Goal: Task Accomplishment & Management: Use online tool/utility

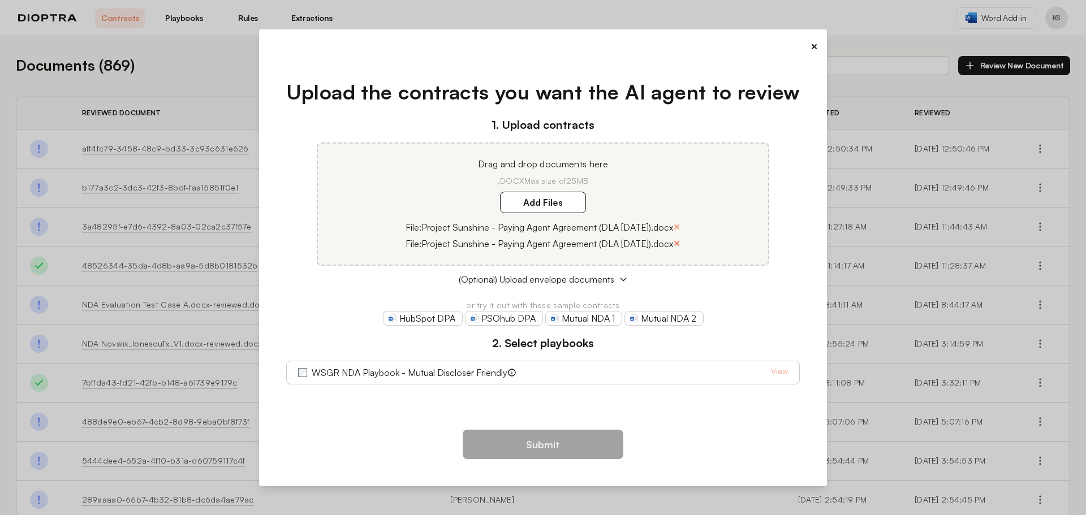
click at [679, 244] on button "×" at bounding box center [676, 243] width 7 height 16
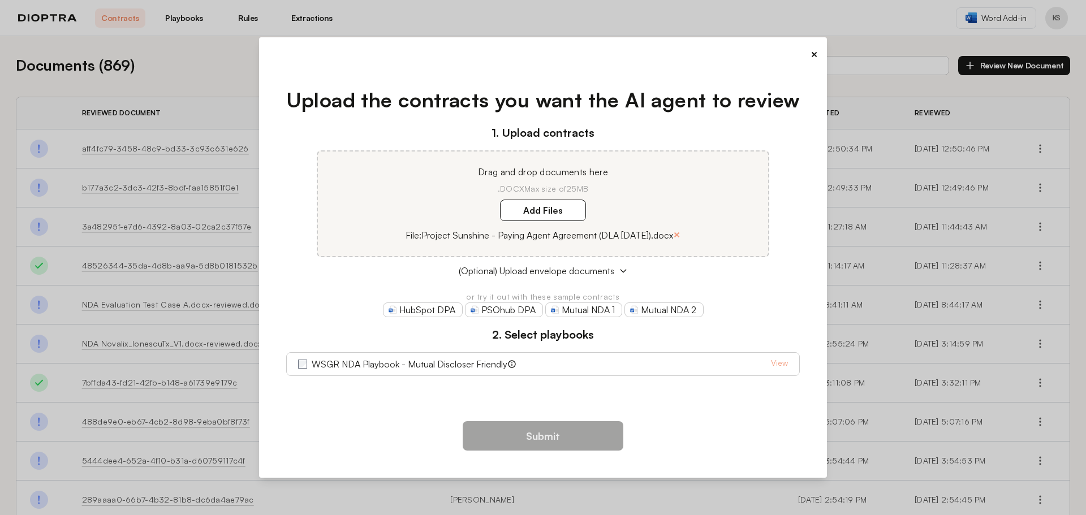
click at [582, 366] on div "WSGR NDA Playbook - Mutual Discloser Friendly View" at bounding box center [543, 364] width 490 height 14
click at [489, 439] on button "Submit" at bounding box center [543, 435] width 161 height 29
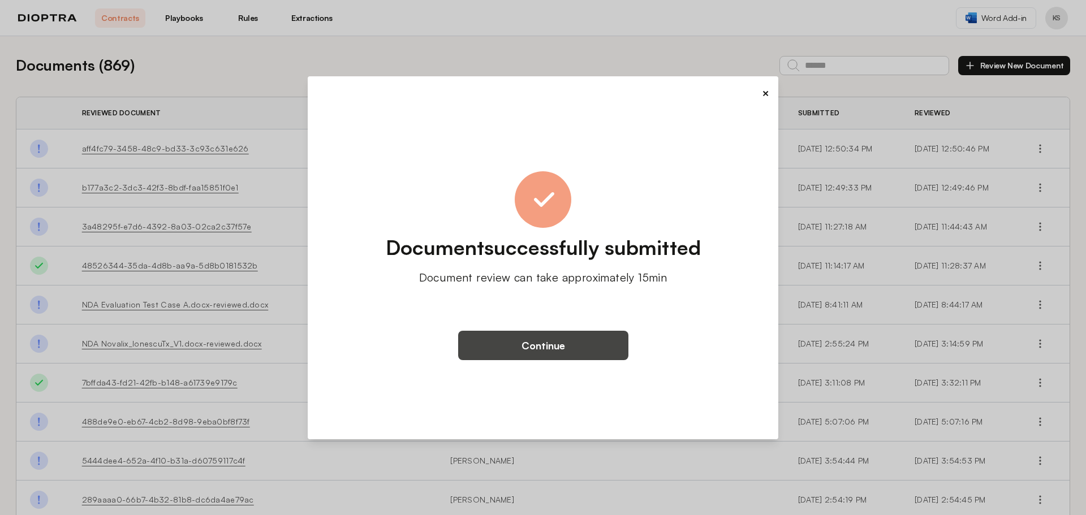
click at [531, 345] on button "Continue" at bounding box center [543, 345] width 170 height 29
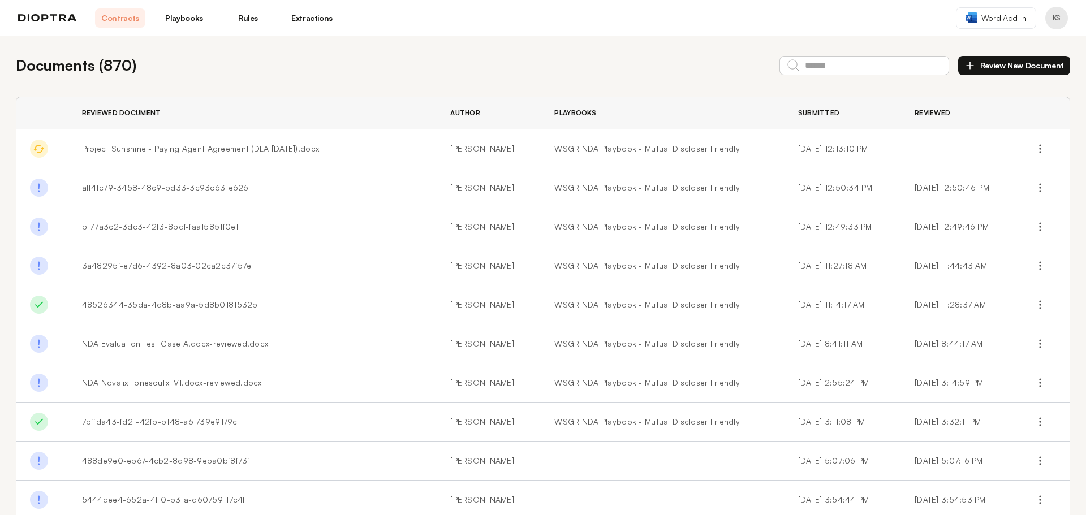
click at [175, 187] on link "aff4fc79-3458-48c9-bd33-3c93c631e626" at bounding box center [165, 188] width 167 height 10
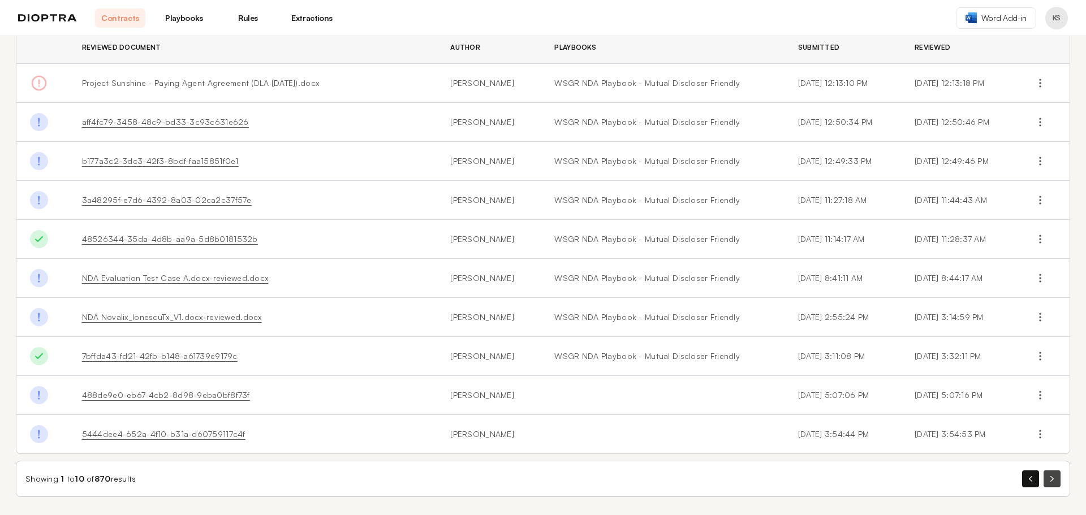
click at [1043, 472] on button "button" at bounding box center [1051, 478] width 17 height 17
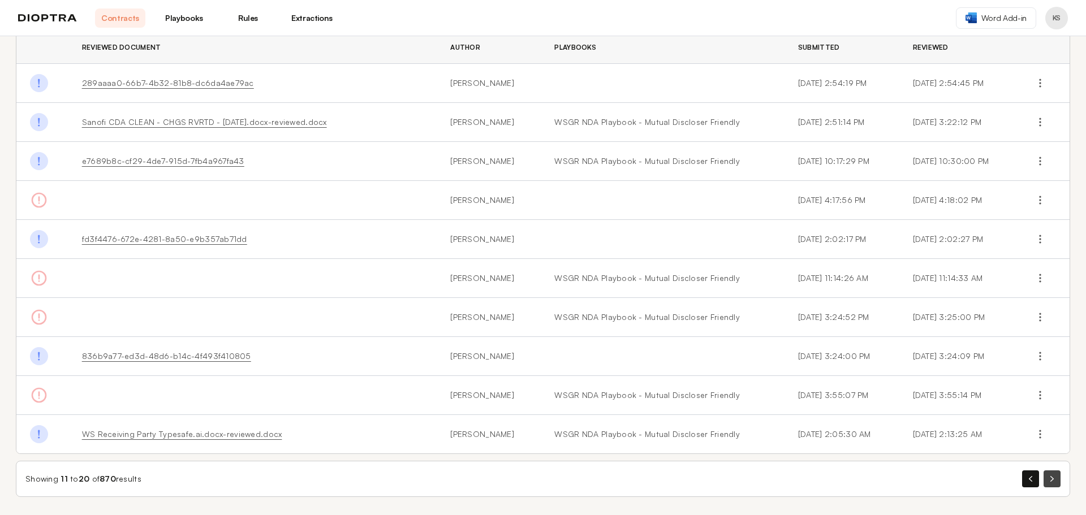
click at [1043, 476] on button "button" at bounding box center [1051, 478] width 17 height 17
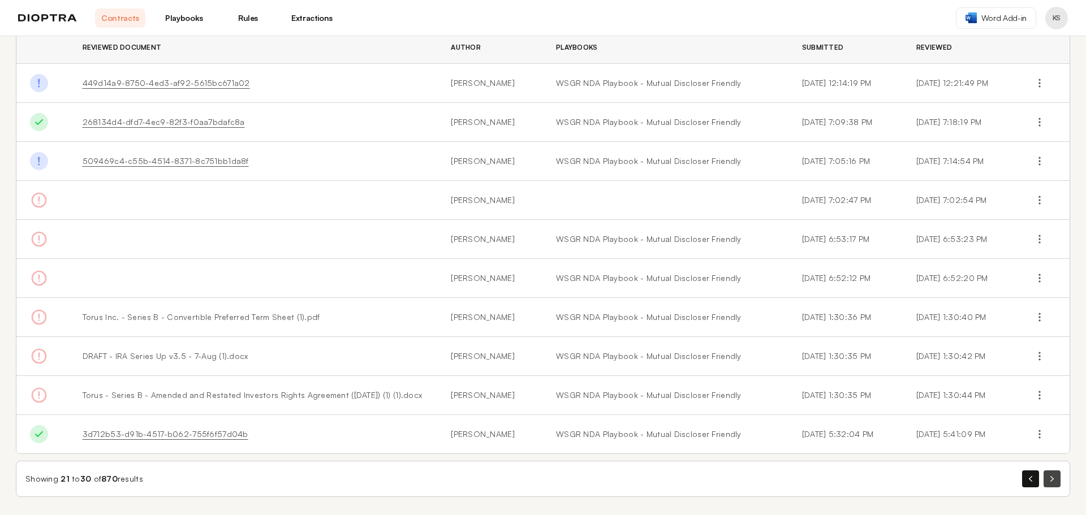
click at [1043, 476] on button "button" at bounding box center [1051, 478] width 17 height 17
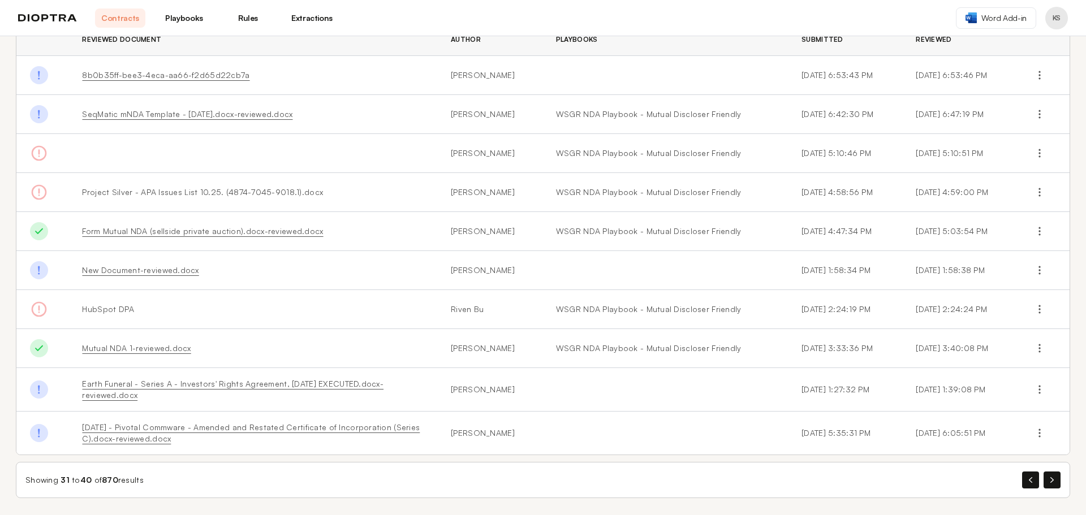
scroll to position [75, 0]
click at [1050, 481] on icon "button" at bounding box center [1051, 479] width 3 height 6
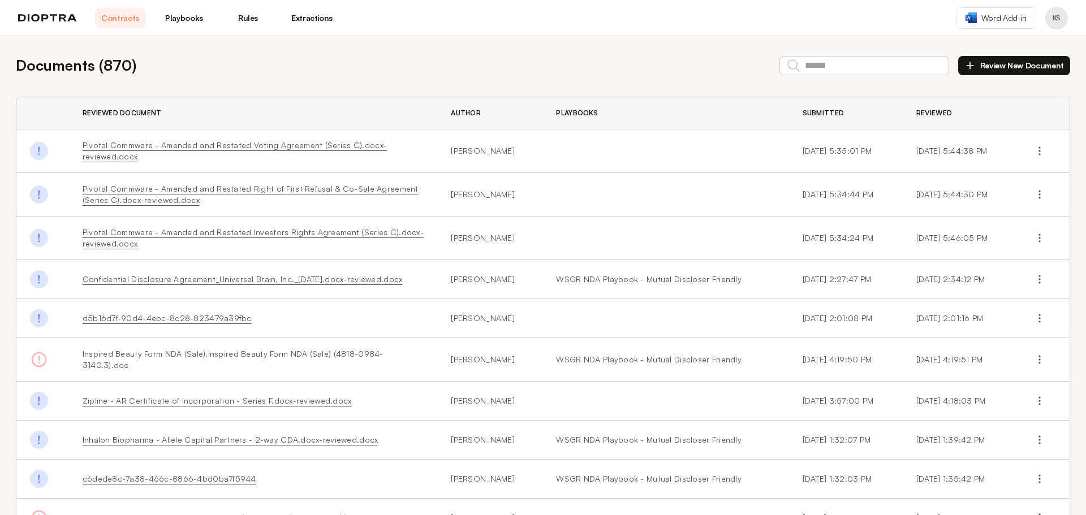
click at [573, 162] on td at bounding box center [665, 151] width 246 height 44
click at [1008, 67] on button "Review New Document" at bounding box center [1014, 65] width 112 height 19
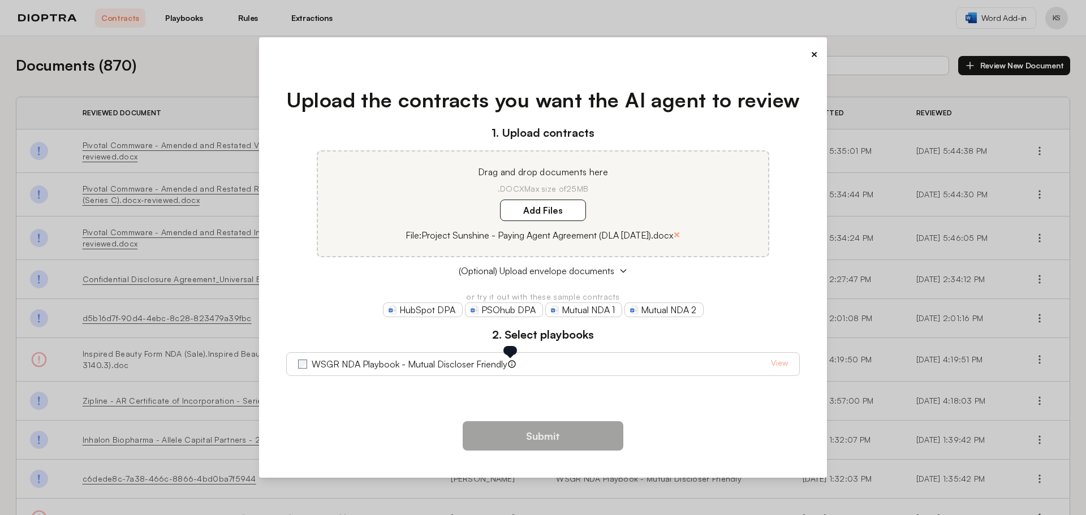
click at [511, 365] on icon at bounding box center [511, 364] width 1 height 4
click at [813, 55] on button "×" at bounding box center [813, 54] width 7 height 16
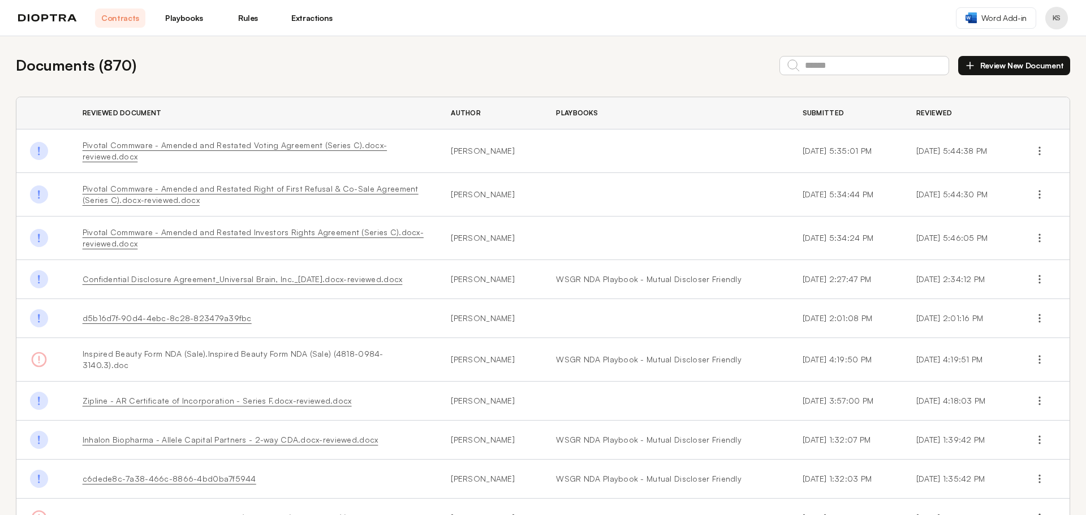
click at [193, 18] on link "Playbooks" at bounding box center [184, 17] width 50 height 19
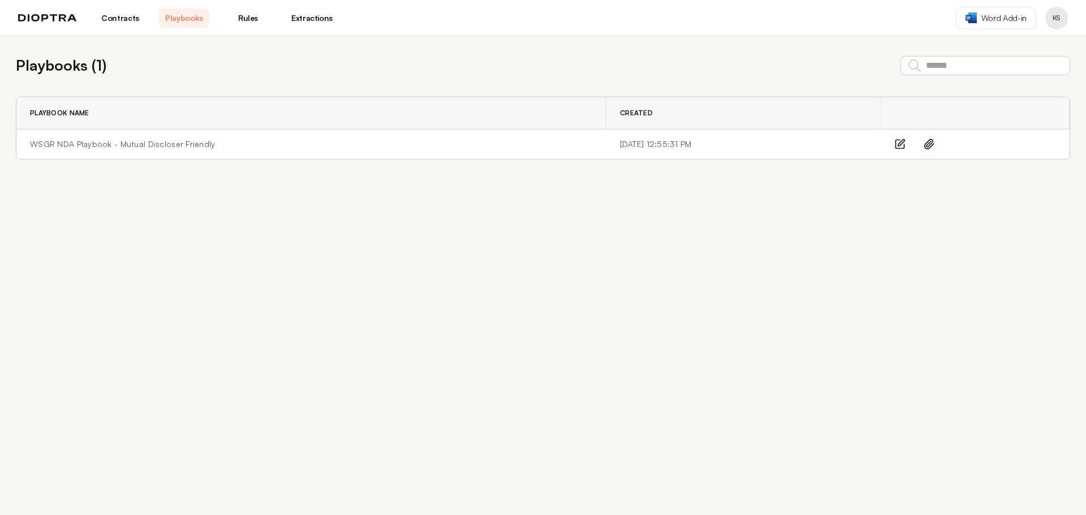
click at [241, 16] on link "Rules" at bounding box center [248, 17] width 50 height 19
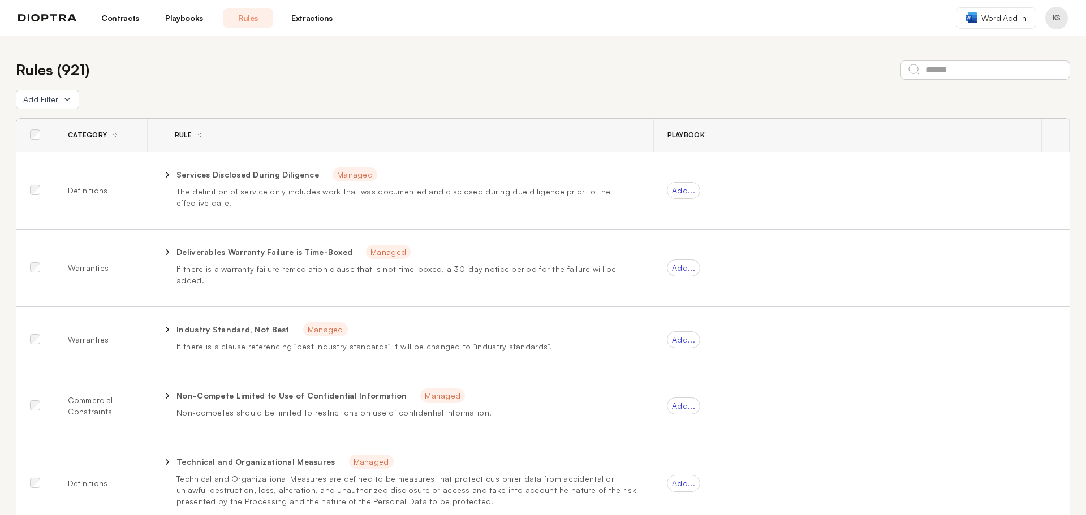
click at [300, 19] on link "Extractions" at bounding box center [312, 17] width 50 height 19
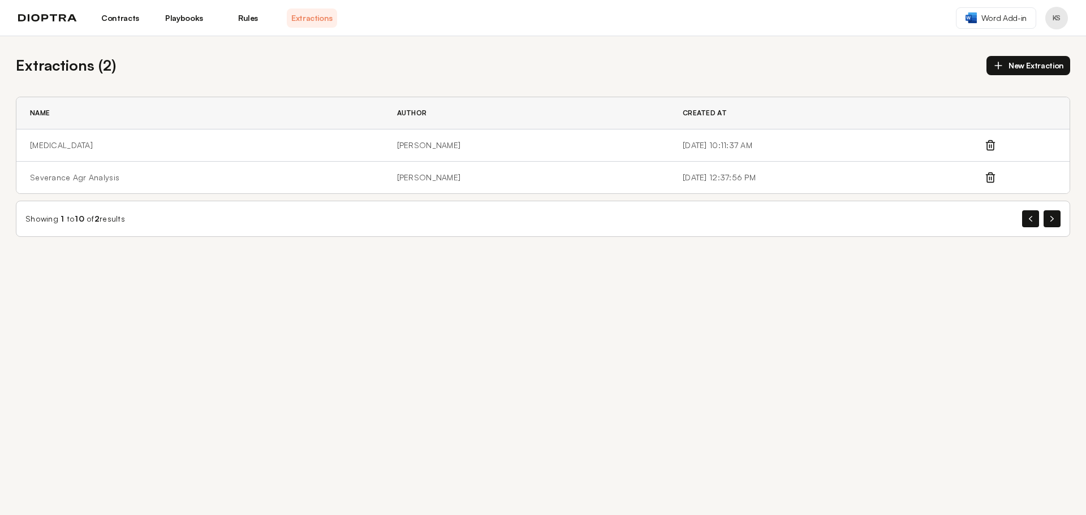
click at [128, 20] on link "Contracts" at bounding box center [120, 17] width 50 height 19
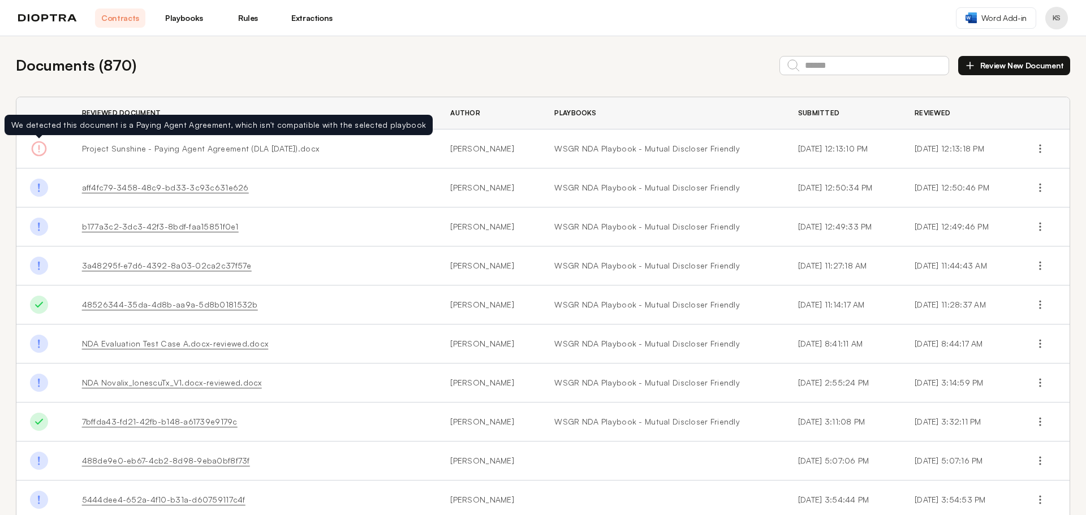
click at [39, 150] on icon at bounding box center [39, 149] width 14 height 14
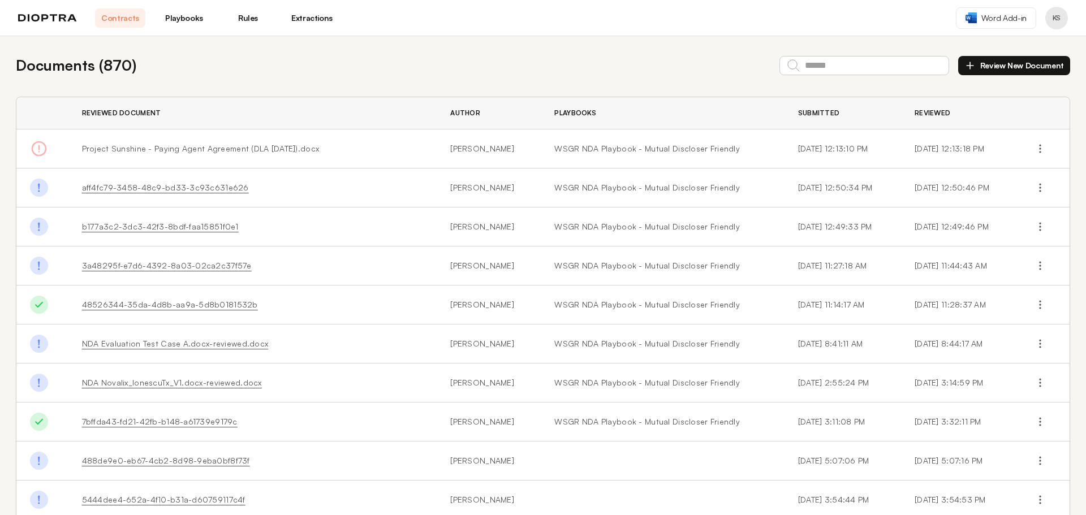
click at [180, 149] on span "Project Sunshine - Paying Agent Agreement (DLA [DATE]).docx" at bounding box center [200, 149] width 237 height 10
click at [194, 20] on link "Playbooks" at bounding box center [184, 17] width 50 height 19
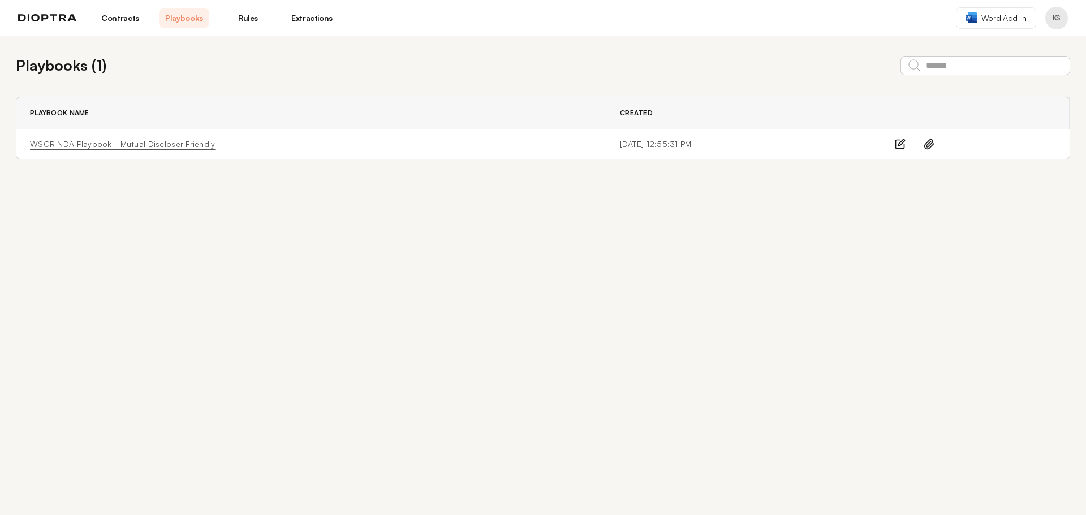
click at [159, 145] on link "WSGR NDA Playbook - Mutual Discloser Friendly" at bounding box center [122, 144] width 185 height 11
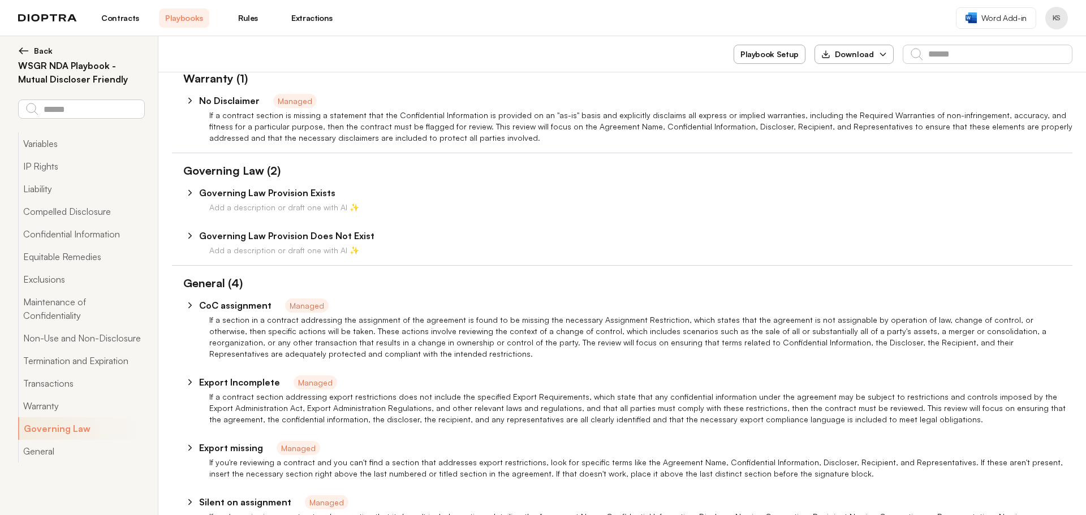
scroll to position [2387, 0]
click at [118, 20] on link "Contracts" at bounding box center [120, 17] width 50 height 19
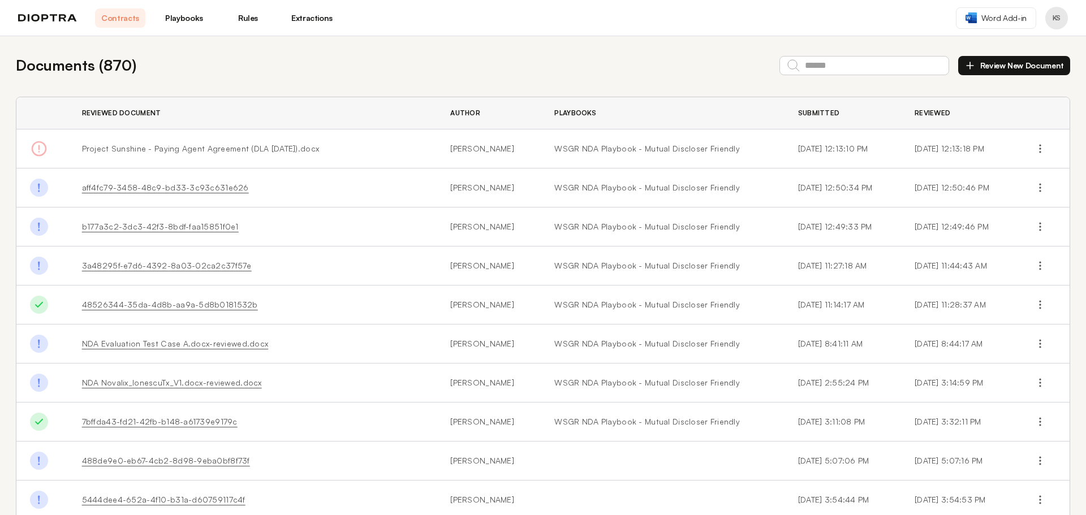
click at [174, 17] on link "Playbooks" at bounding box center [184, 17] width 50 height 19
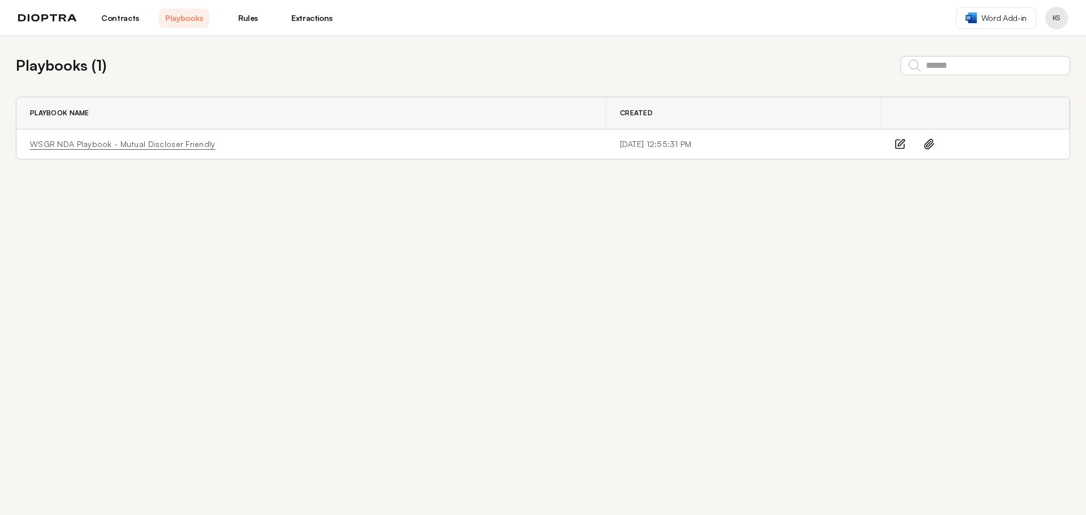
click at [158, 144] on link "WSGR NDA Playbook - Mutual Discloser Friendly" at bounding box center [122, 144] width 185 height 11
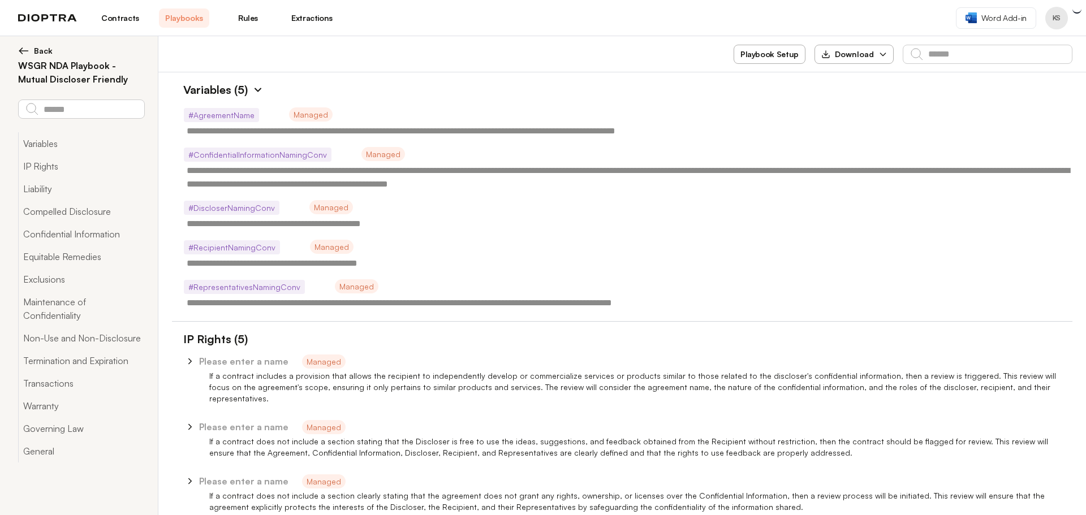
type textarea "*"
type textarea "**********"
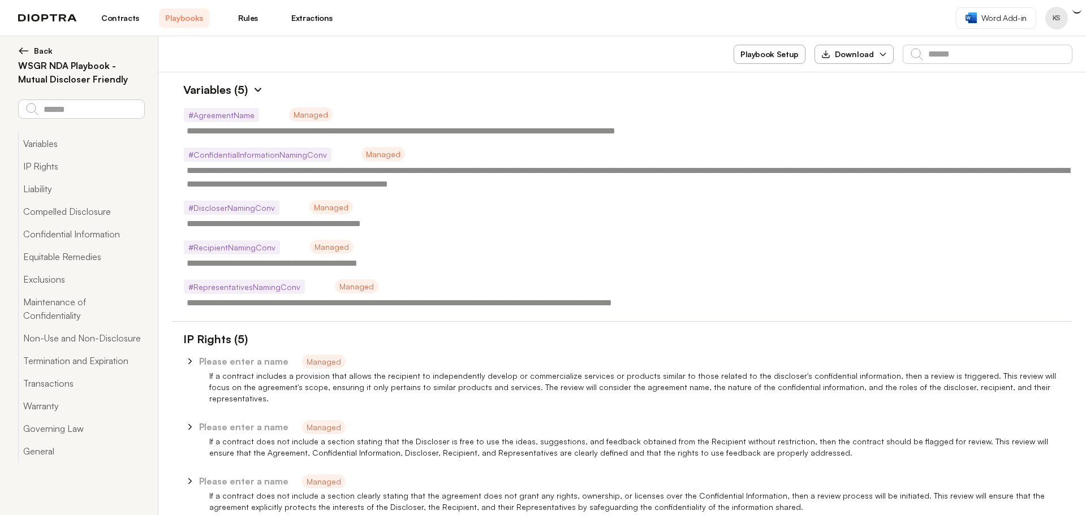
type textarea "**********"
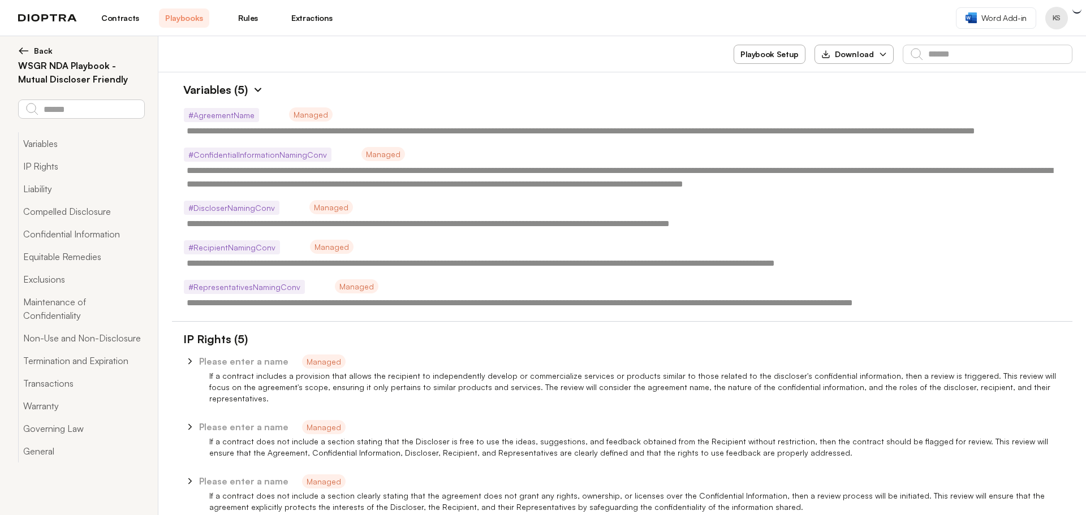
type textarea "*"
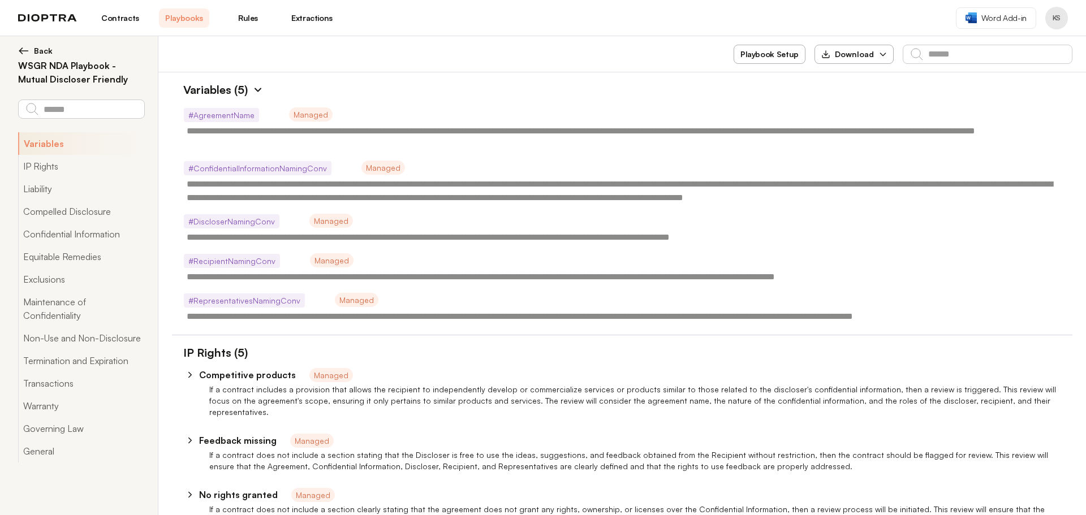
click at [244, 16] on link "Rules" at bounding box center [248, 17] width 50 height 19
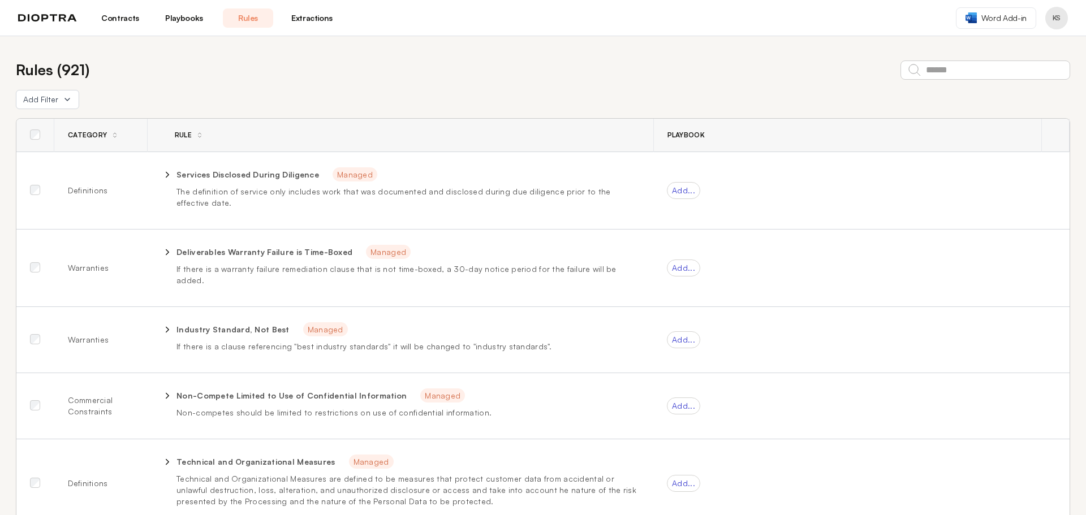
click at [171, 16] on link "Playbooks" at bounding box center [184, 17] width 50 height 19
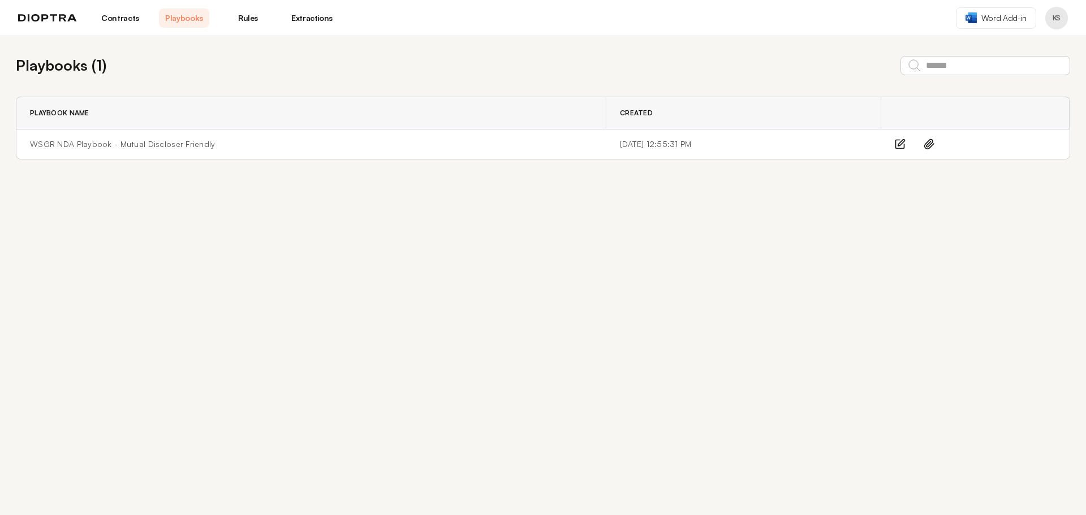
click at [134, 18] on link "Contracts" at bounding box center [120, 17] width 50 height 19
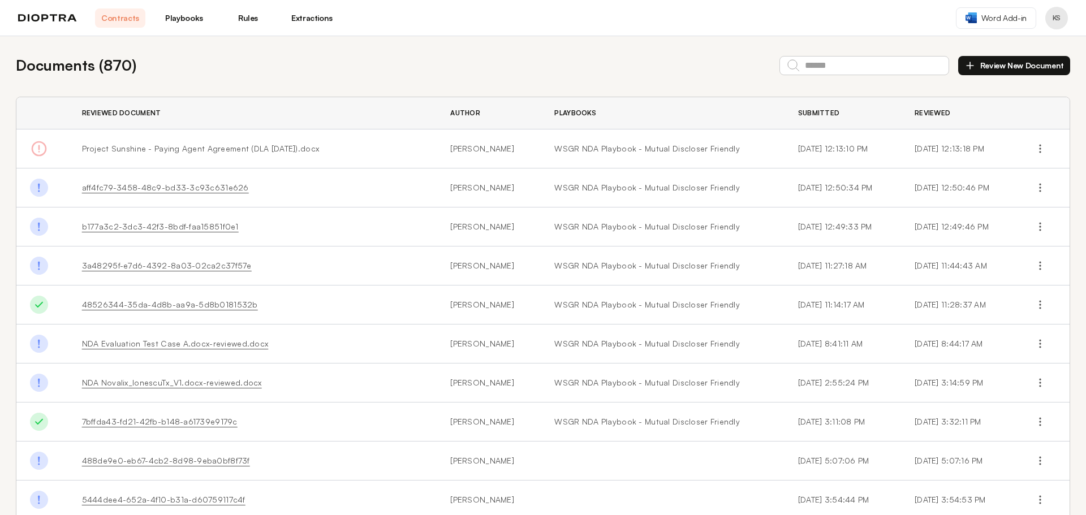
click at [984, 63] on button "Review New Document" at bounding box center [1014, 65] width 112 height 19
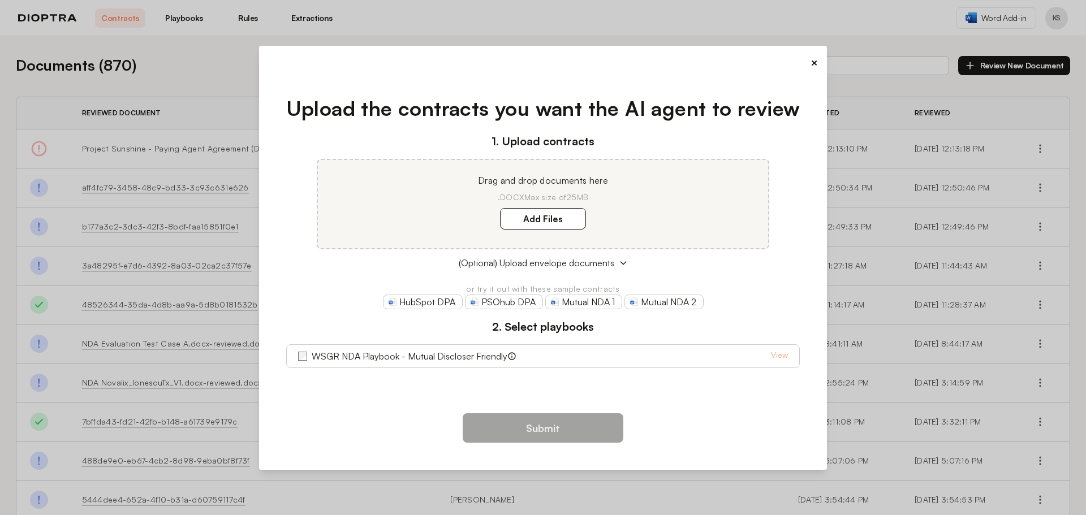
click at [810, 61] on button "×" at bounding box center [813, 63] width 7 height 16
